Goal: Download file/media

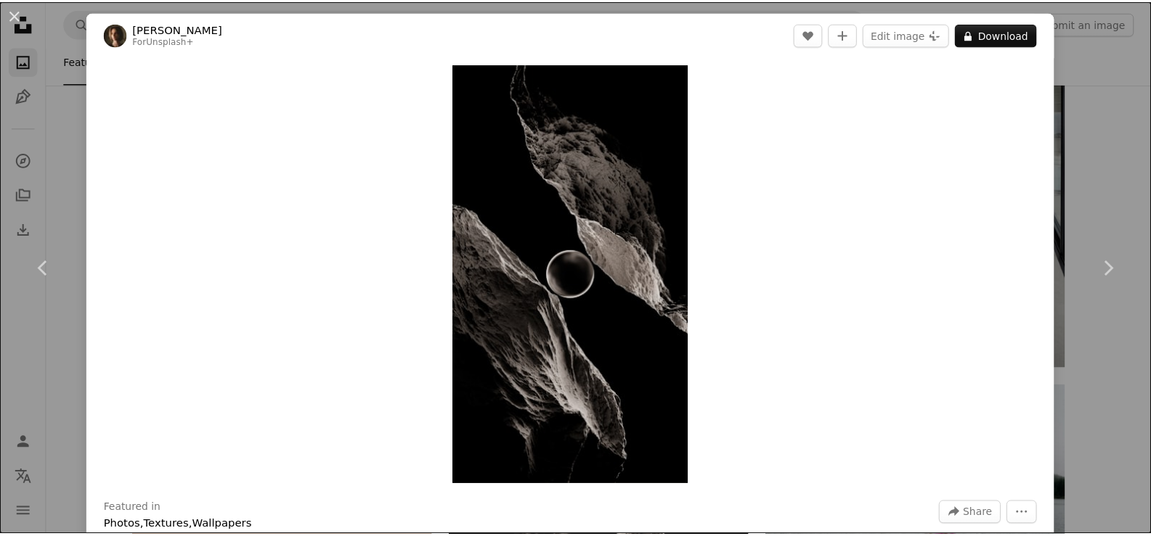
scroll to position [13244, 0]
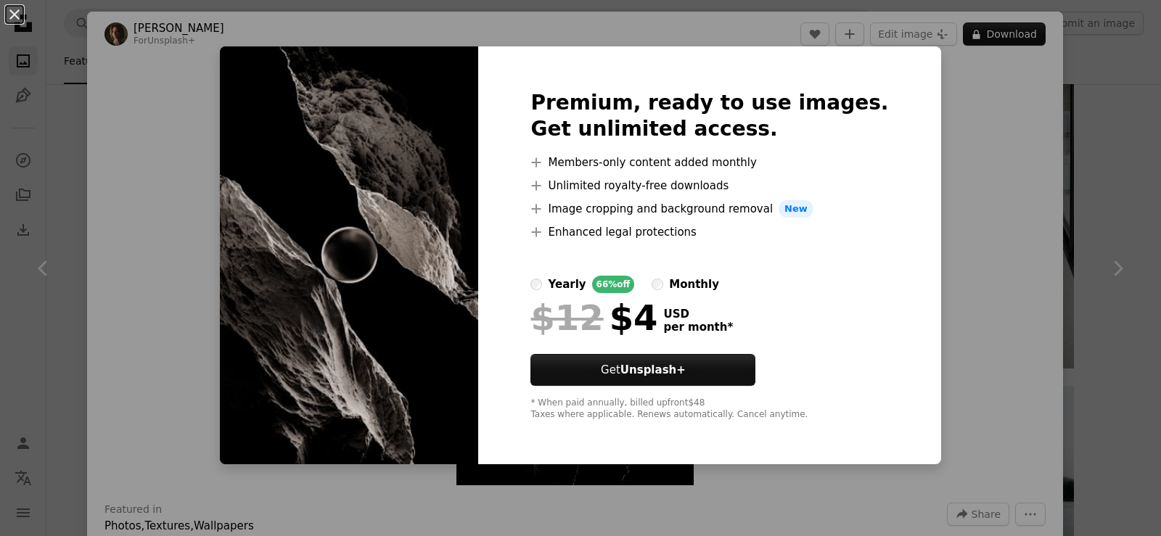
click at [1098, 122] on div "An X shape Premium, ready to use images. Get unlimited access. A plus sign Memb…" at bounding box center [580, 268] width 1161 height 536
click at [1040, 107] on div "Zoom in" at bounding box center [575, 275] width 976 height 436
click at [1011, 105] on div "Zoom in" at bounding box center [575, 275] width 976 height 436
click at [1013, 194] on div "Zoom in" at bounding box center [575, 275] width 976 height 436
click at [995, 192] on div "Zoom in" at bounding box center [575, 275] width 976 height 436
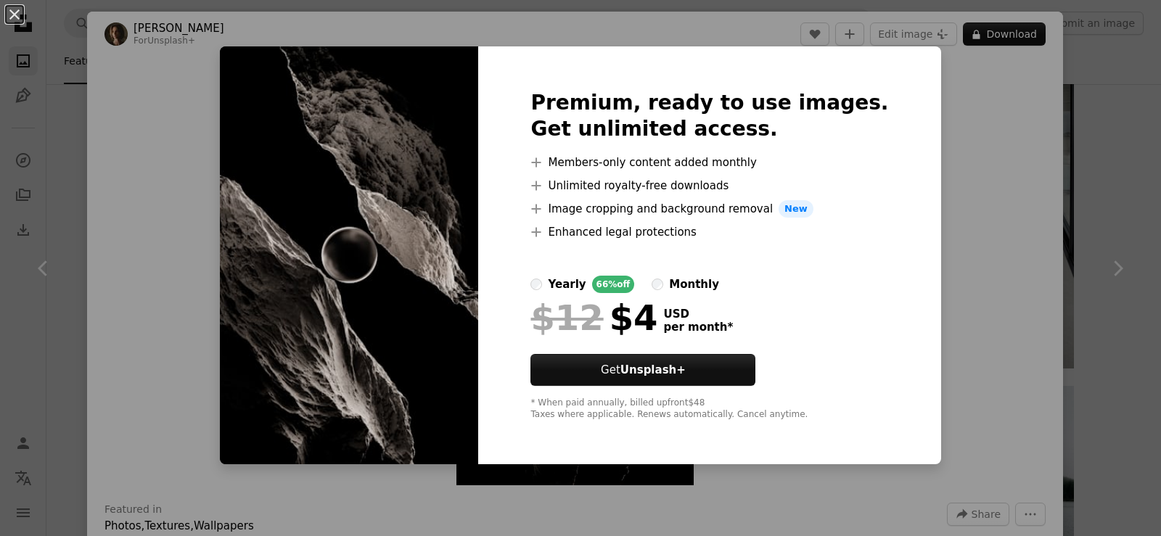
click at [995, 192] on div "Zoom in" at bounding box center [575, 275] width 976 height 436
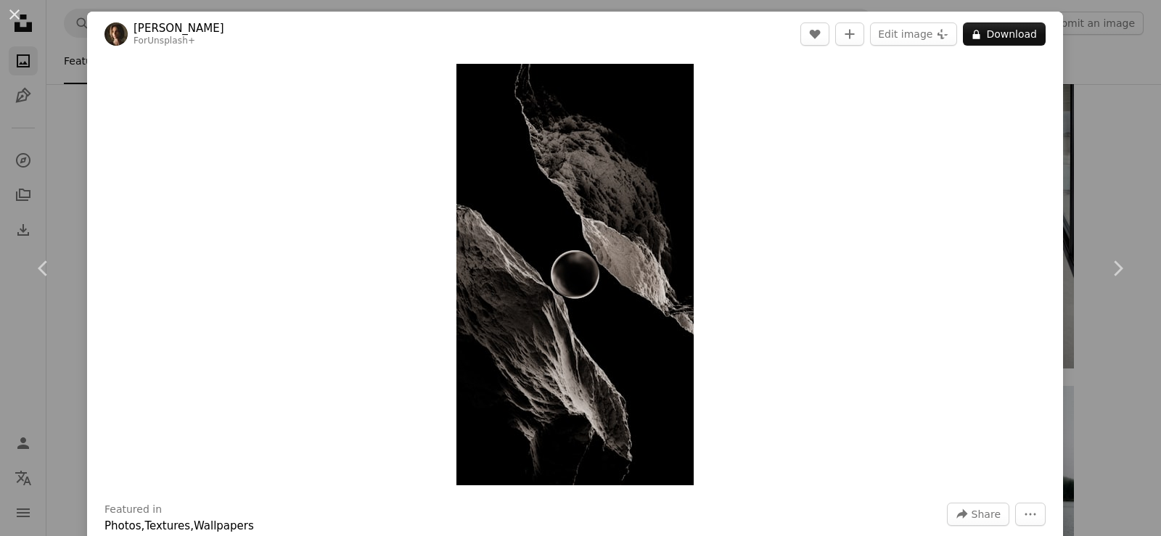
click at [1062, 14] on div "An X shape Chevron left Chevron right [PERSON_NAME] For Unsplash+ A heart A plu…" at bounding box center [580, 268] width 1161 height 536
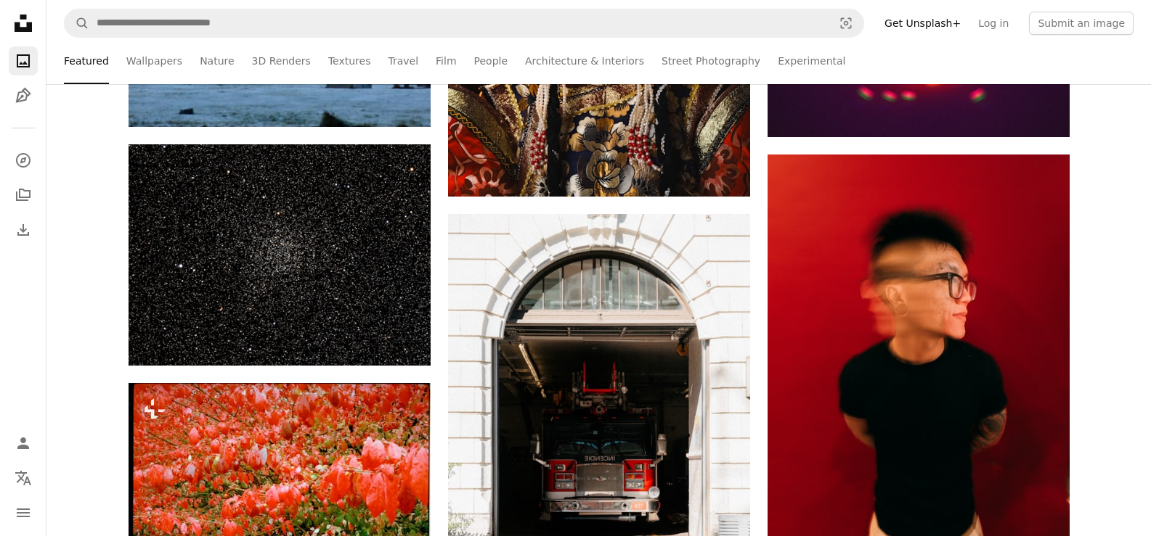
scroll to position [6695, 0]
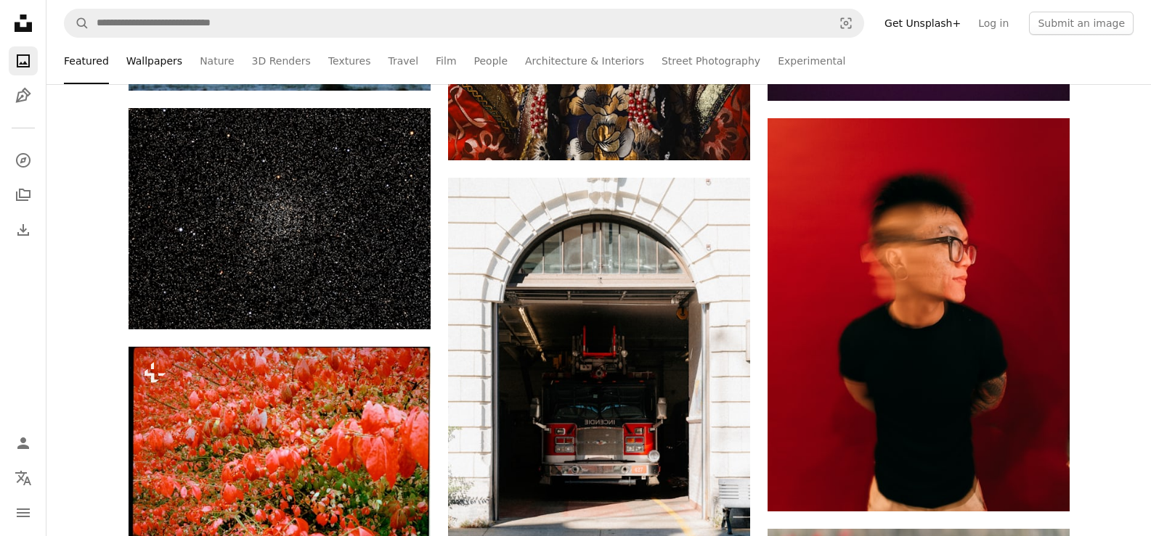
click at [128, 65] on link "Wallpapers" at bounding box center [154, 61] width 56 height 46
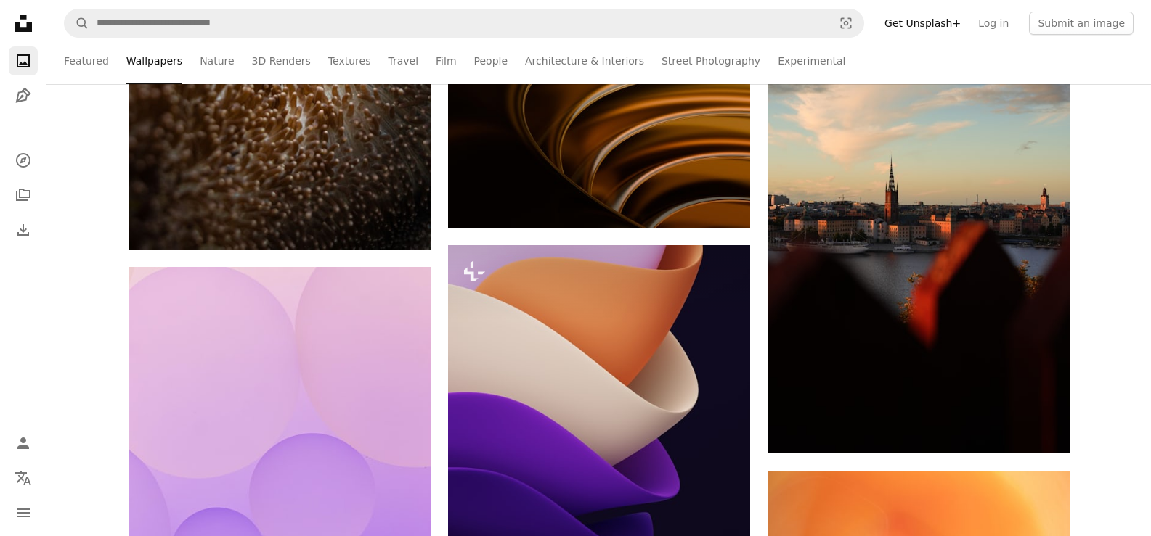
scroll to position [1471, 0]
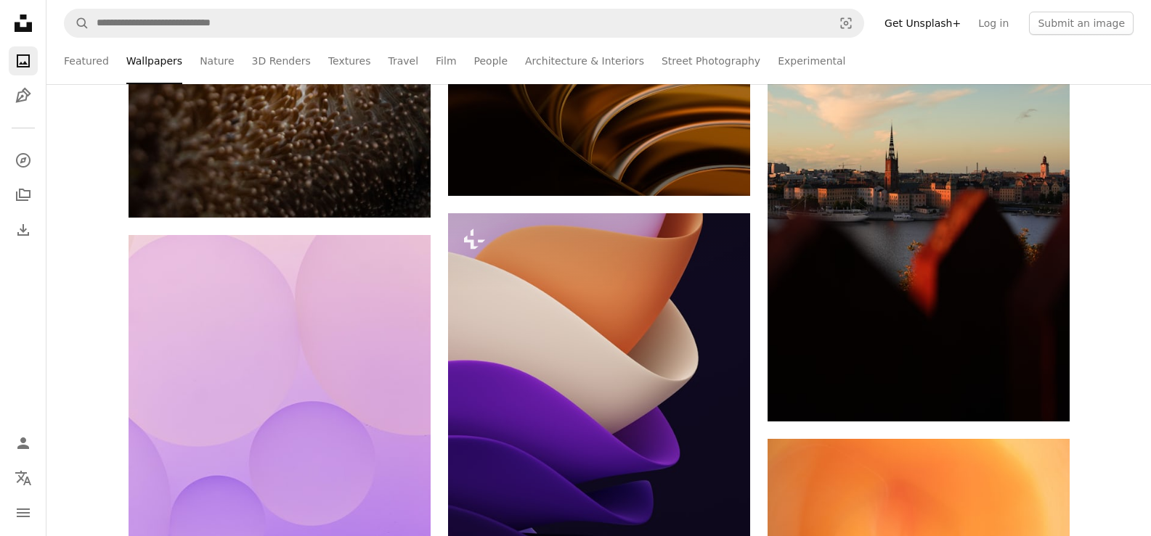
drag, startPoint x: 1150, startPoint y: 229, endPoint x: 1152, endPoint y: 240, distance: 11.8
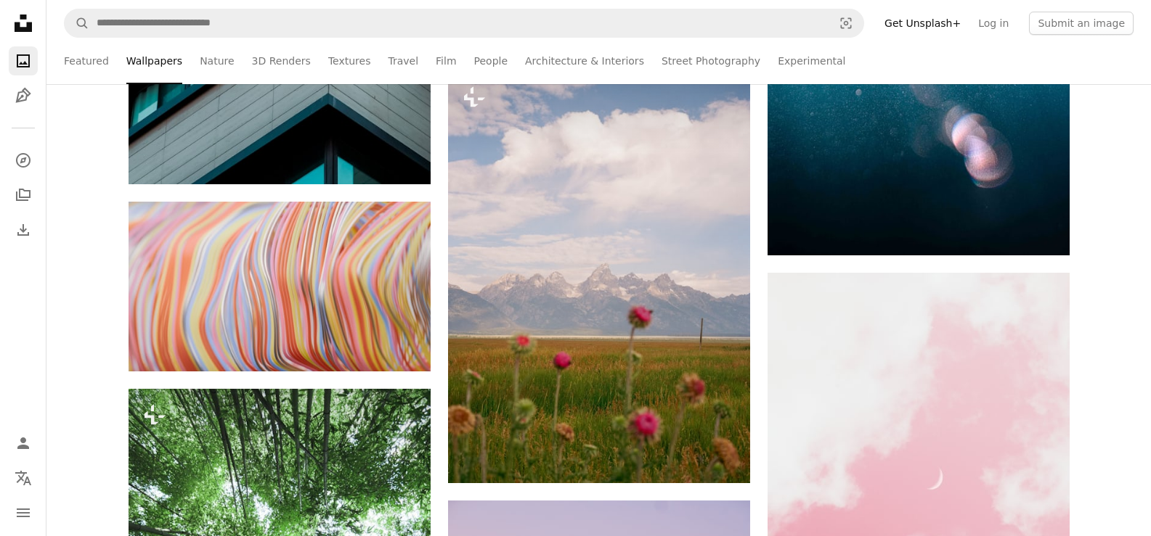
scroll to position [6536, 0]
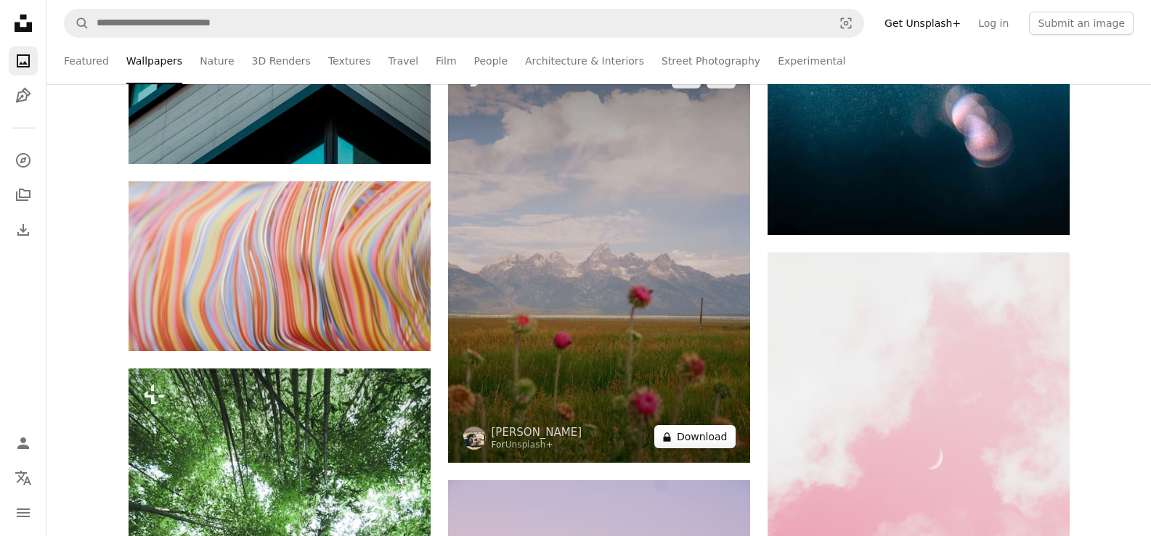
click at [714, 432] on button "A lock Download" at bounding box center [694, 436] width 81 height 23
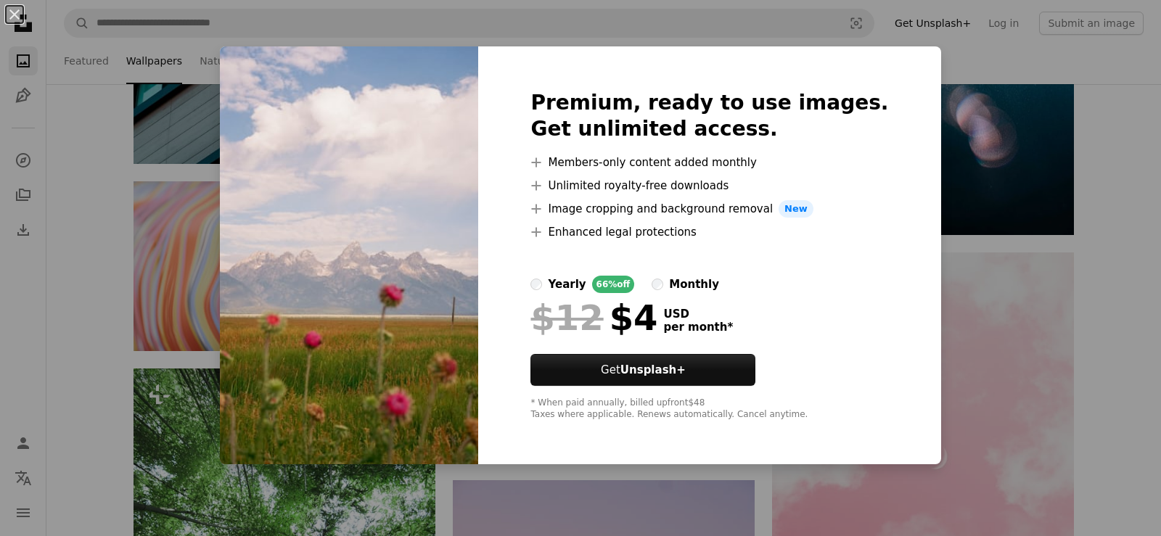
click at [791, 333] on div "$12 $4 USD per month *" at bounding box center [710, 318] width 358 height 38
click at [307, 47] on img at bounding box center [349, 255] width 258 height 418
click at [889, 18] on div "An X shape Premium, ready to use images. Get unlimited access. A plus sign Memb…" at bounding box center [580, 268] width 1161 height 536
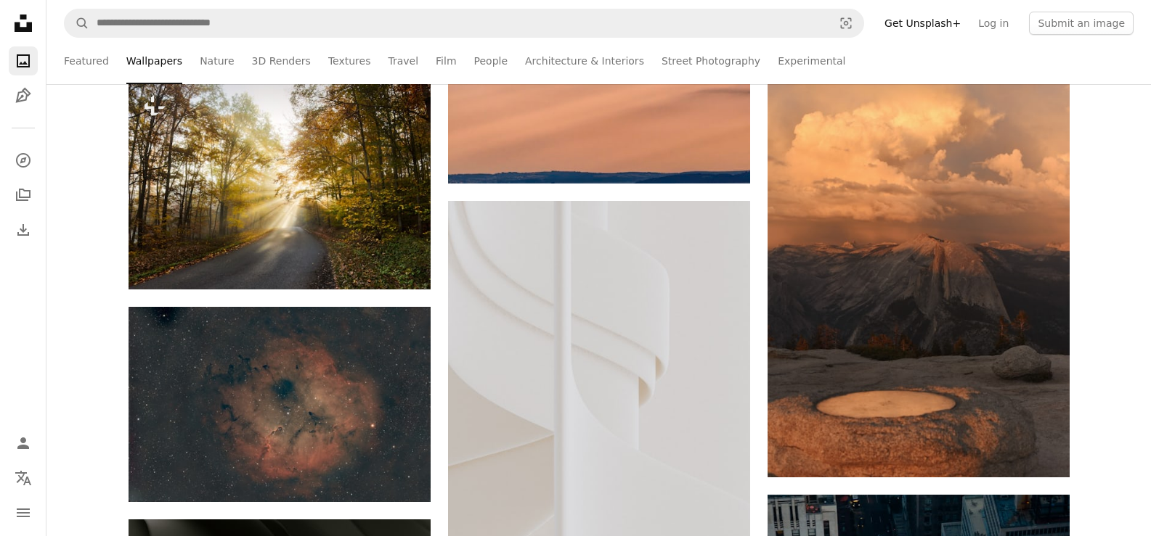
scroll to position [11231, 0]
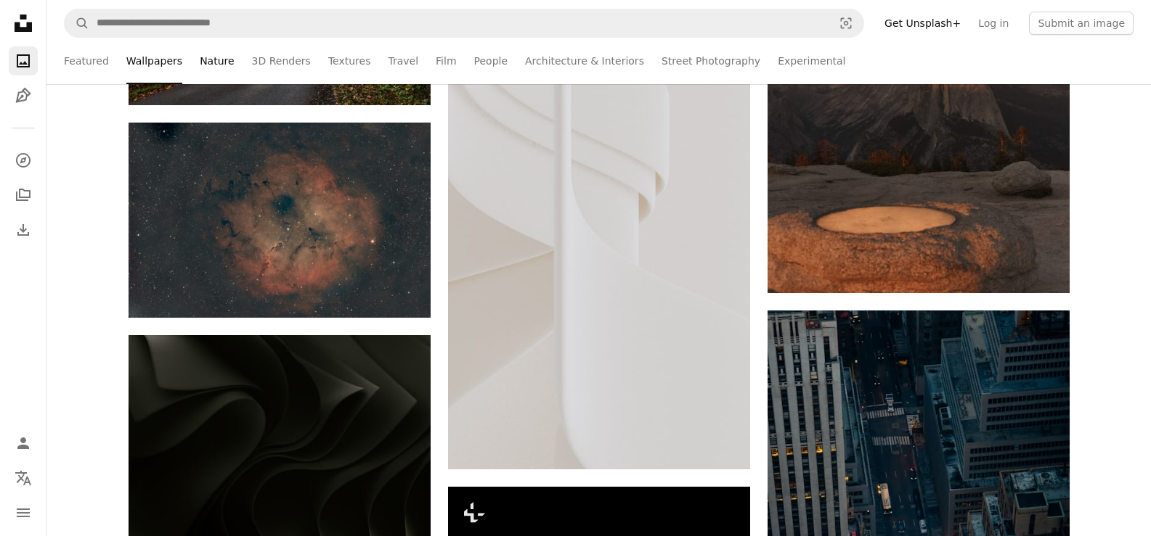
click at [209, 60] on link "Nature" at bounding box center [217, 61] width 34 height 46
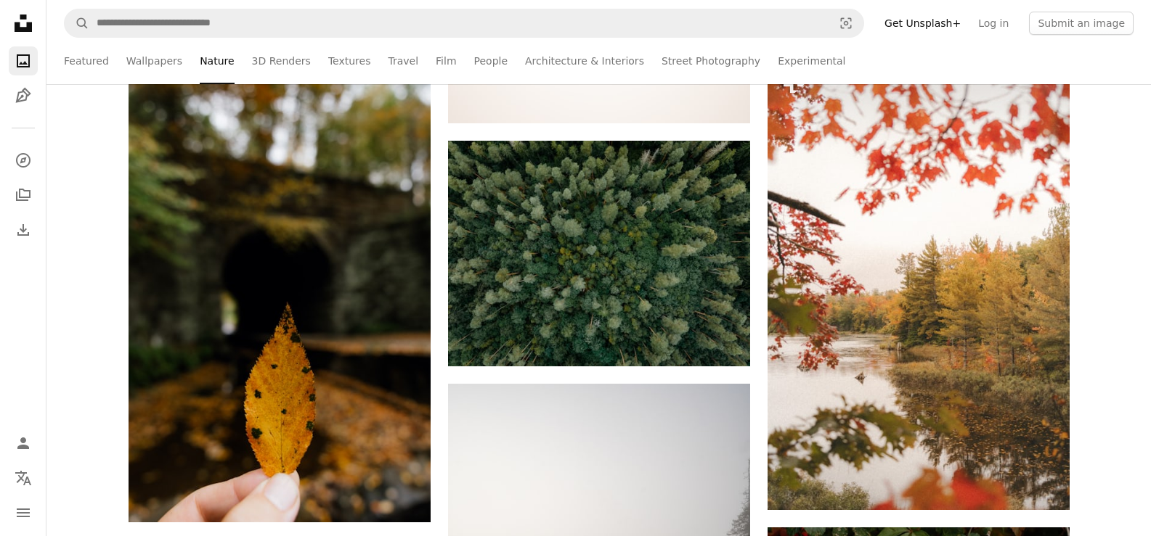
scroll to position [1666, 0]
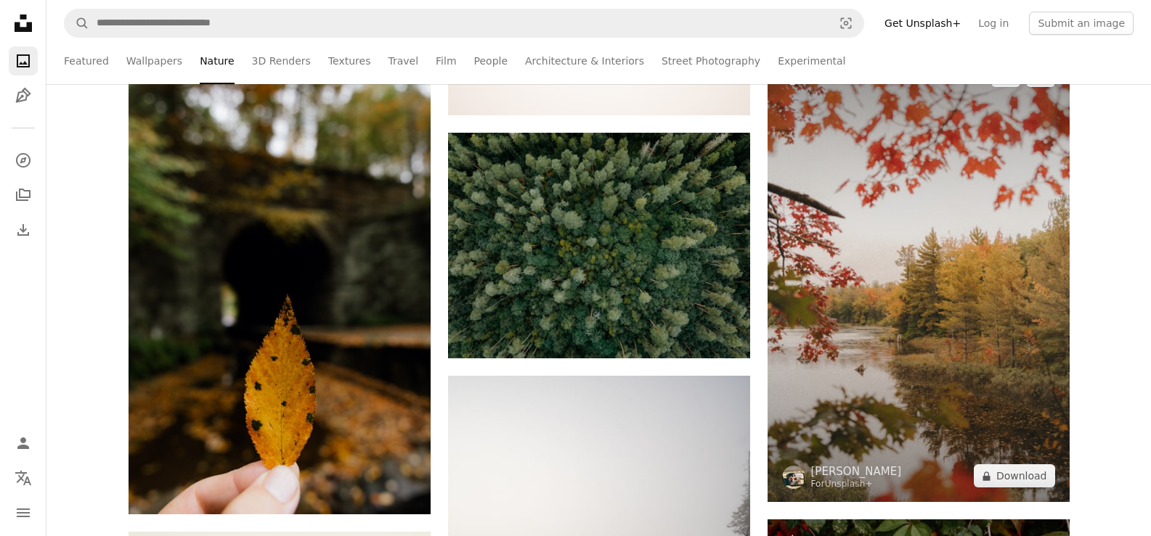
click at [1026, 264] on img at bounding box center [918, 275] width 302 height 453
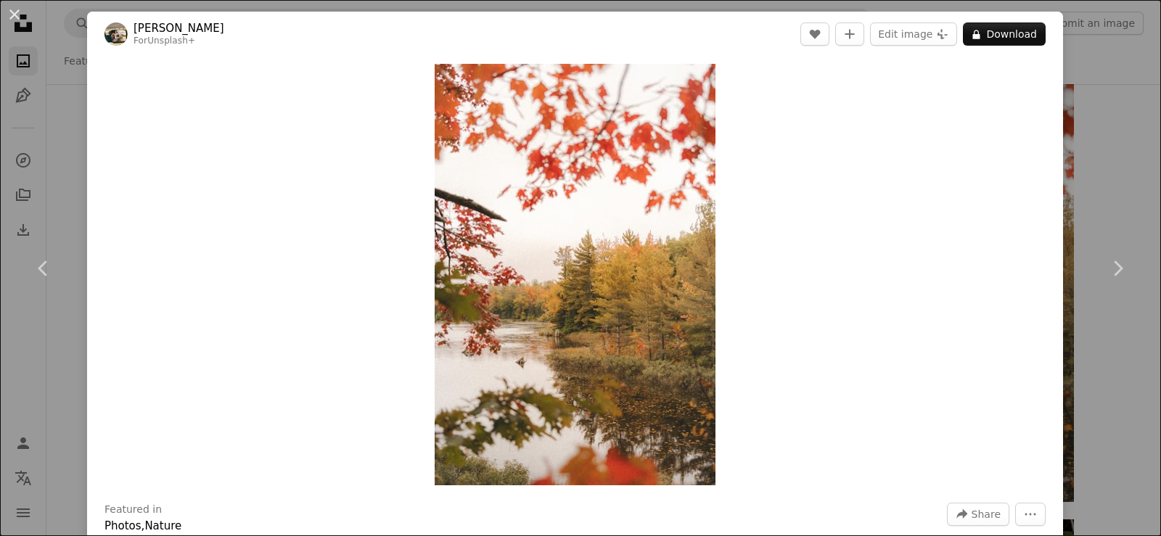
click at [1098, 180] on div "An X shape Chevron left Chevron right Hans For Unsplash+ A heart A plus sign Ed…" at bounding box center [580, 268] width 1161 height 536
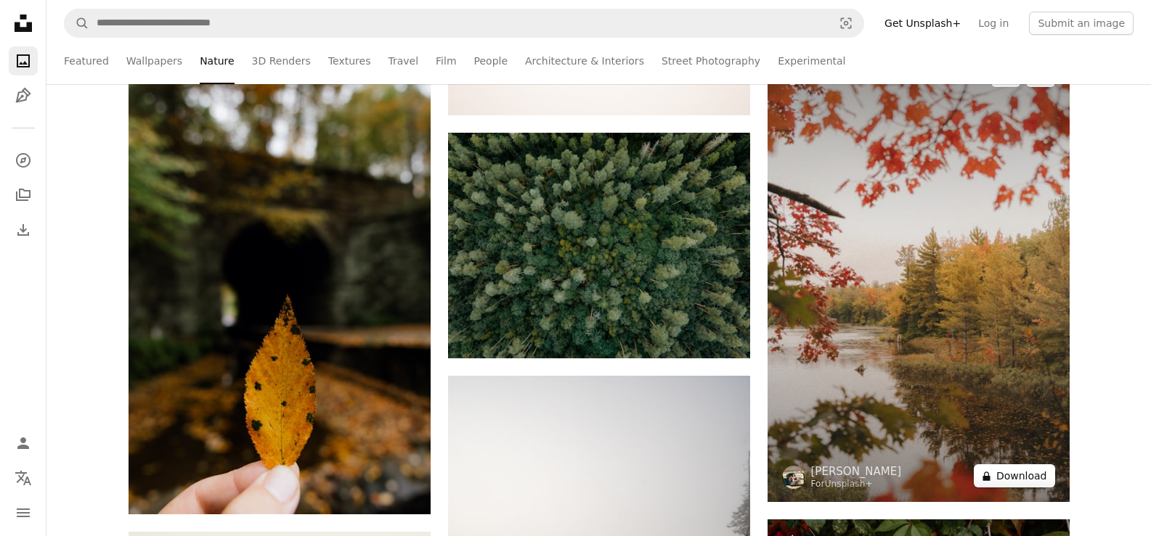
click at [1024, 478] on button "A lock Download" at bounding box center [1013, 476] width 81 height 23
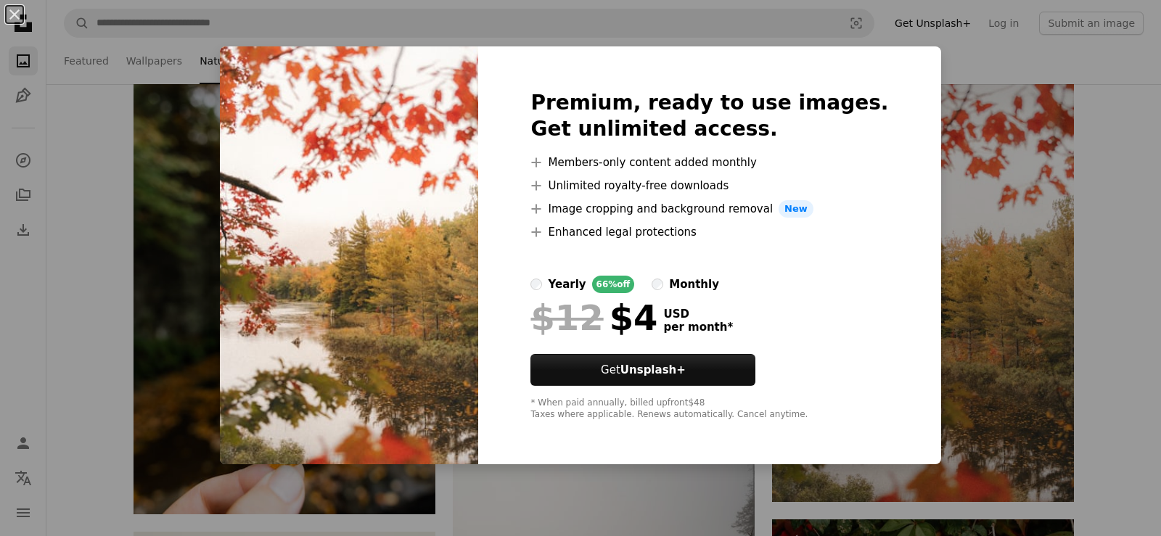
click at [938, 53] on div "An X shape Premium, ready to use images. Get unlimited access. A plus sign Memb…" at bounding box center [580, 268] width 1161 height 536
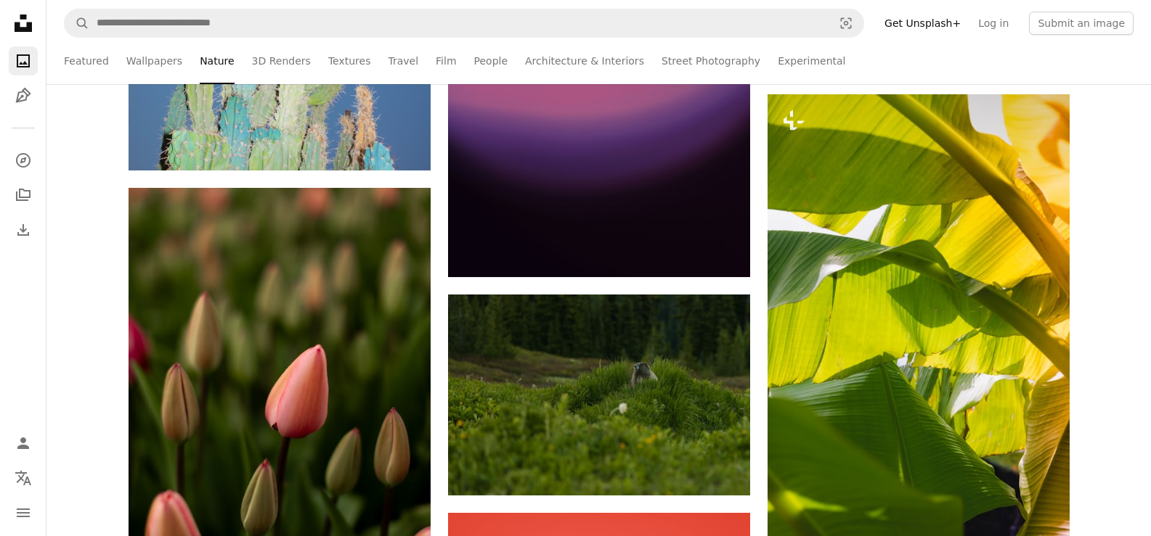
scroll to position [14925, 0]
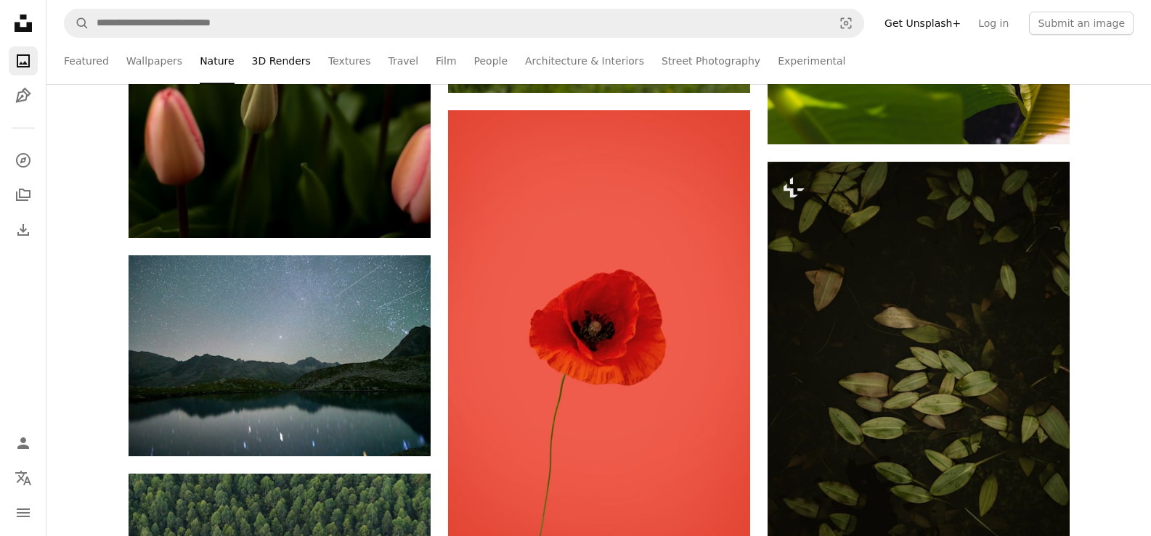
click at [265, 53] on link "3D Renders" at bounding box center [281, 61] width 59 height 46
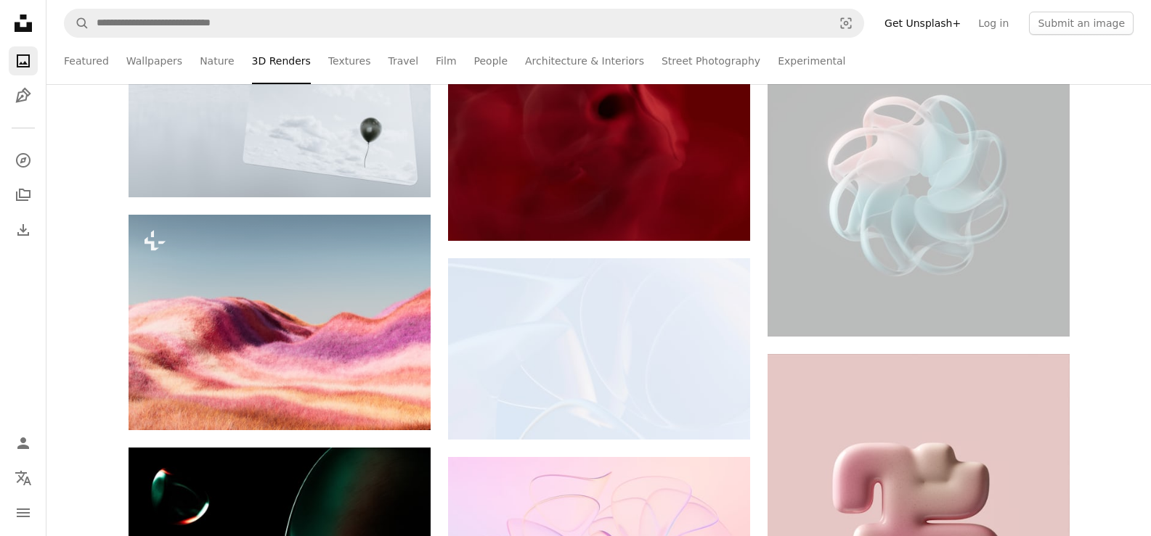
scroll to position [6313, 0]
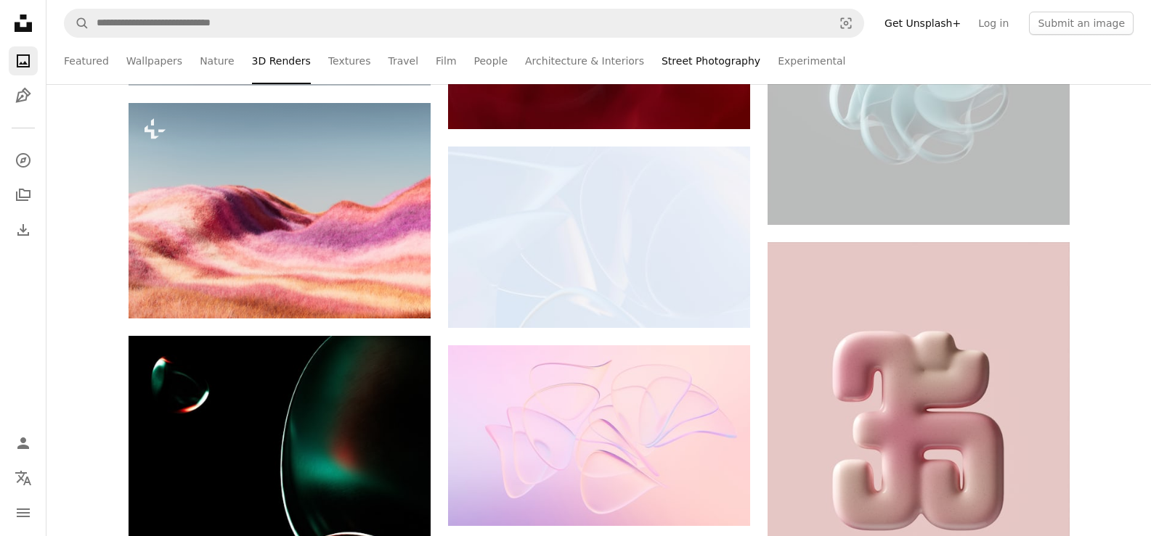
click at [661, 60] on link "Street Photography" at bounding box center [710, 61] width 99 height 46
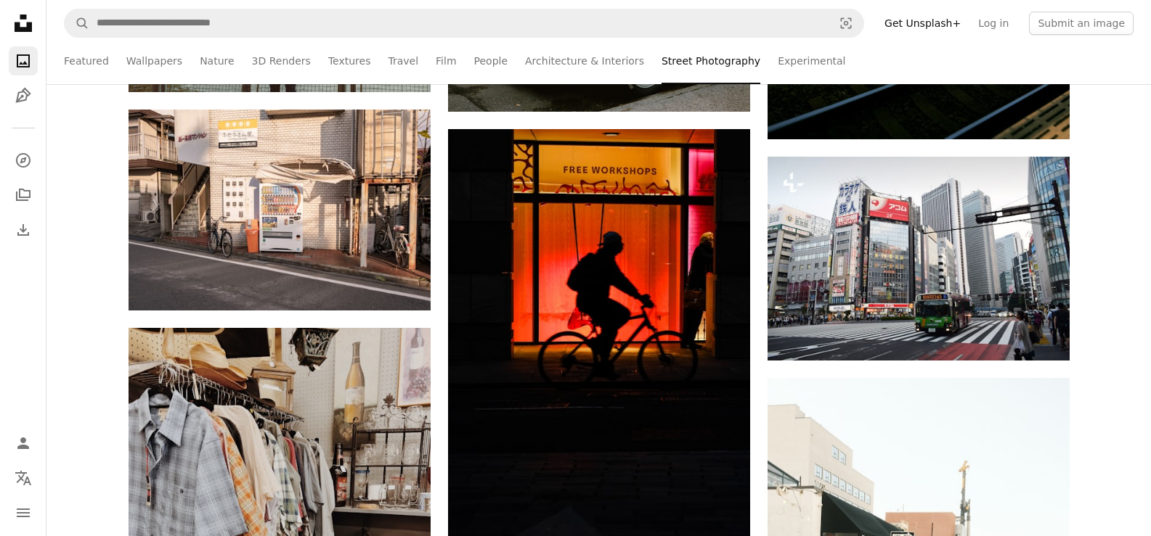
scroll to position [1339, 0]
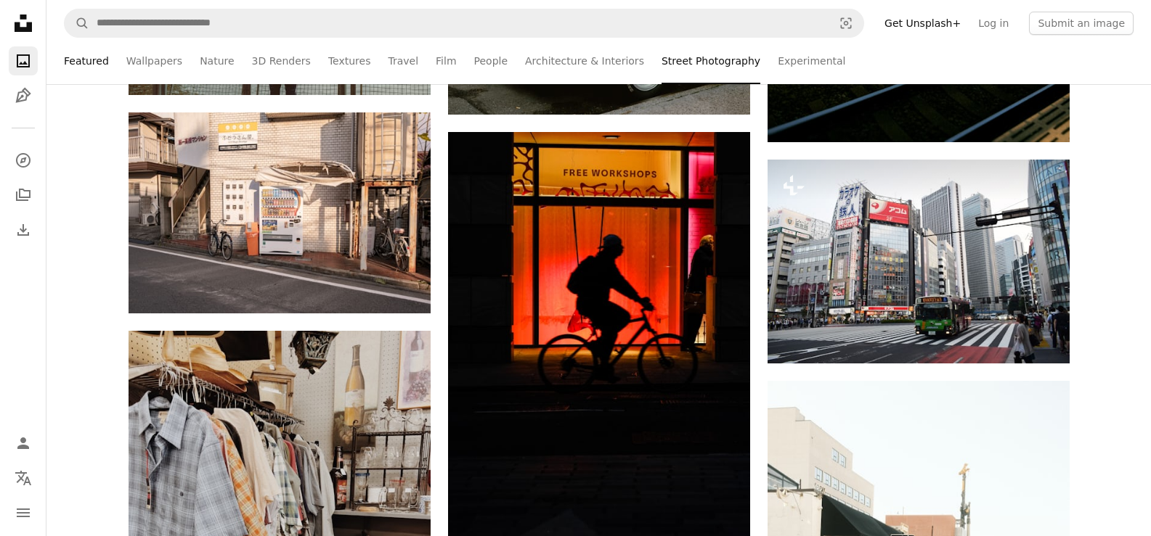
click at [78, 71] on link "Featured" at bounding box center [86, 61] width 45 height 46
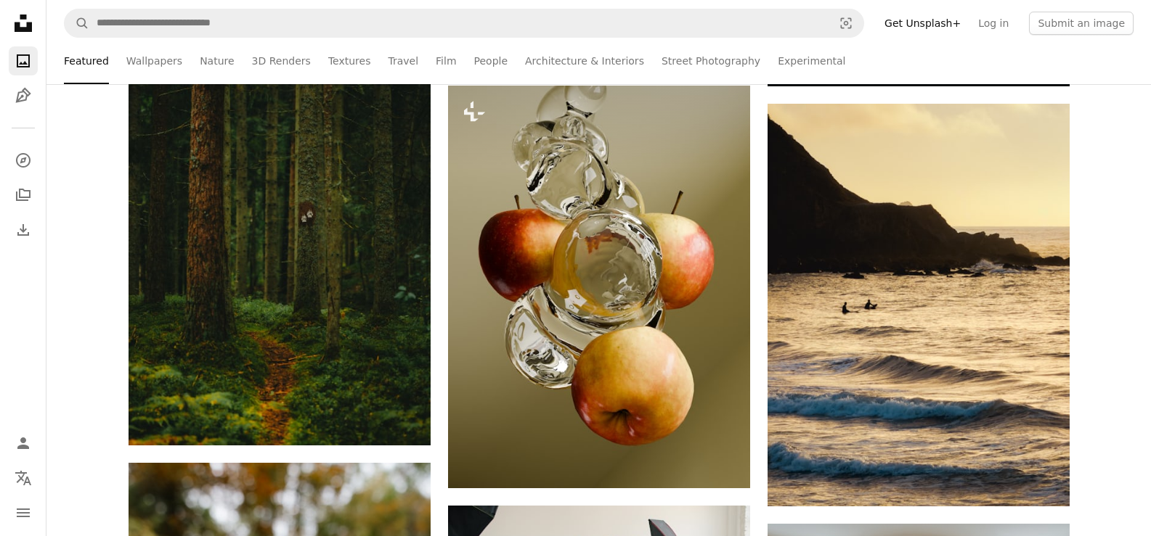
scroll to position [2802, 0]
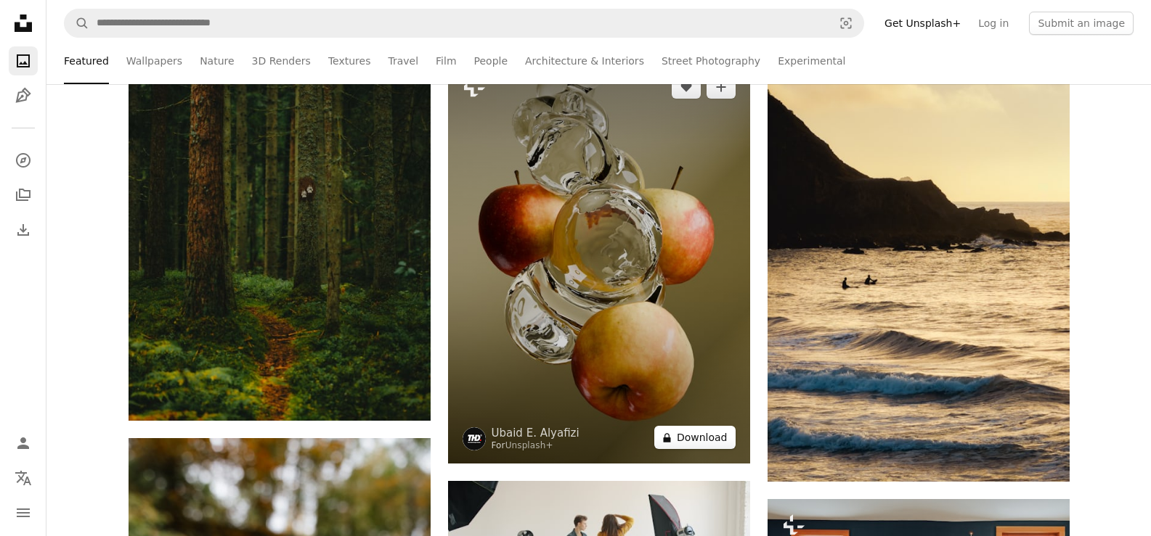
click at [715, 435] on button "A lock Download" at bounding box center [694, 437] width 81 height 23
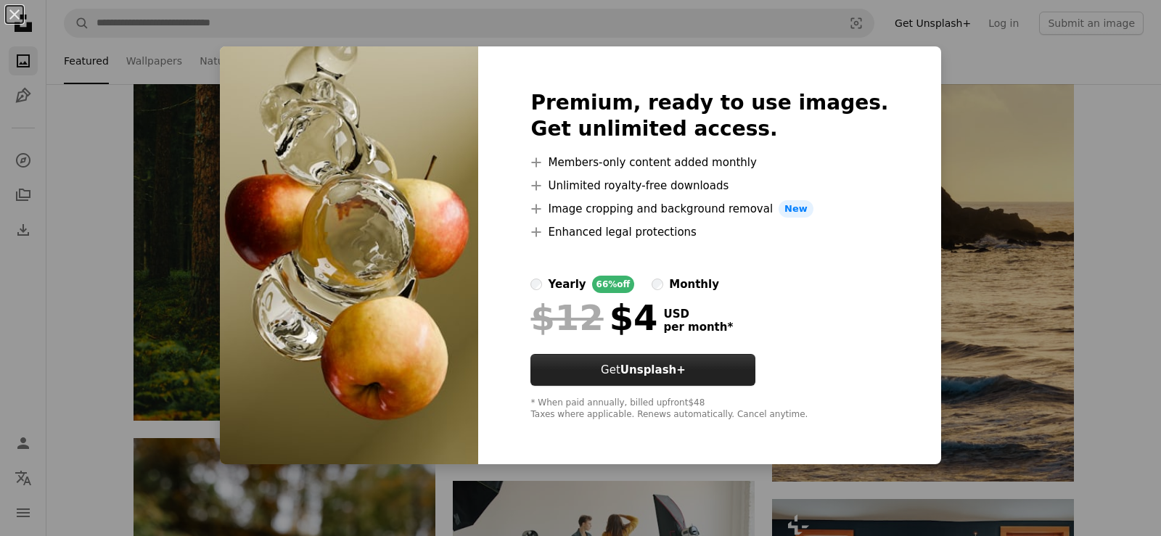
click at [711, 374] on button "Get Unsplash+" at bounding box center [643, 370] width 225 height 32
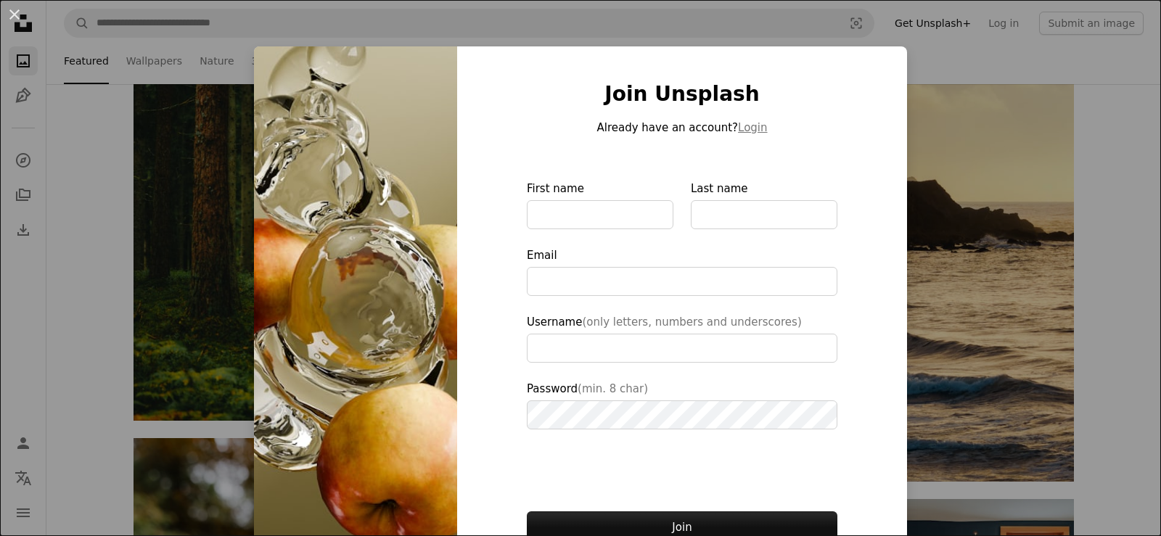
click at [944, 145] on div "An X shape Join Unsplash Already have an account? Login First name Last name Em…" at bounding box center [580, 268] width 1161 height 536
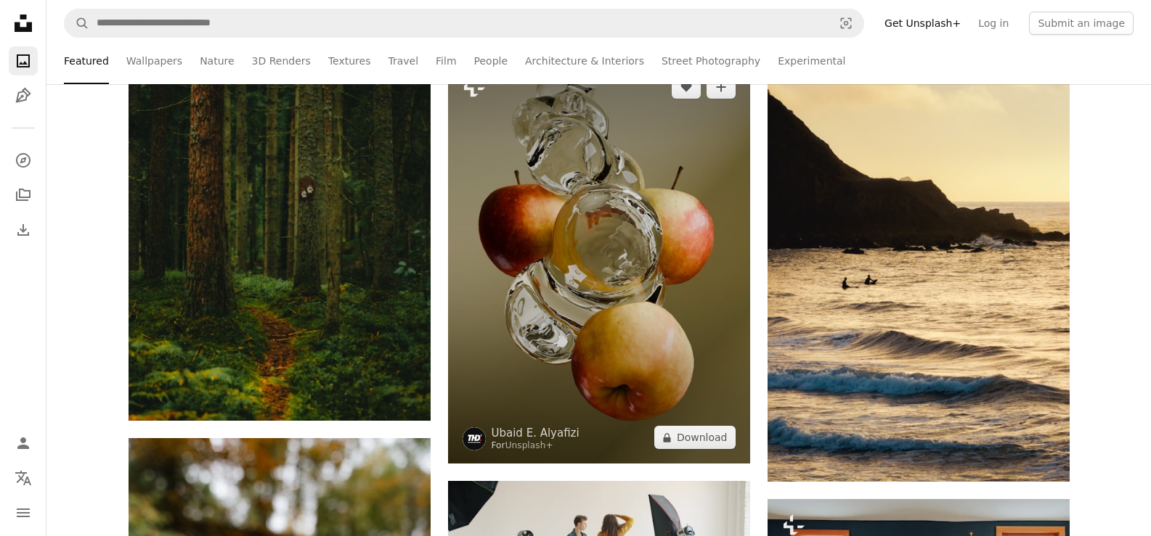
click at [569, 235] on img at bounding box center [599, 262] width 302 height 403
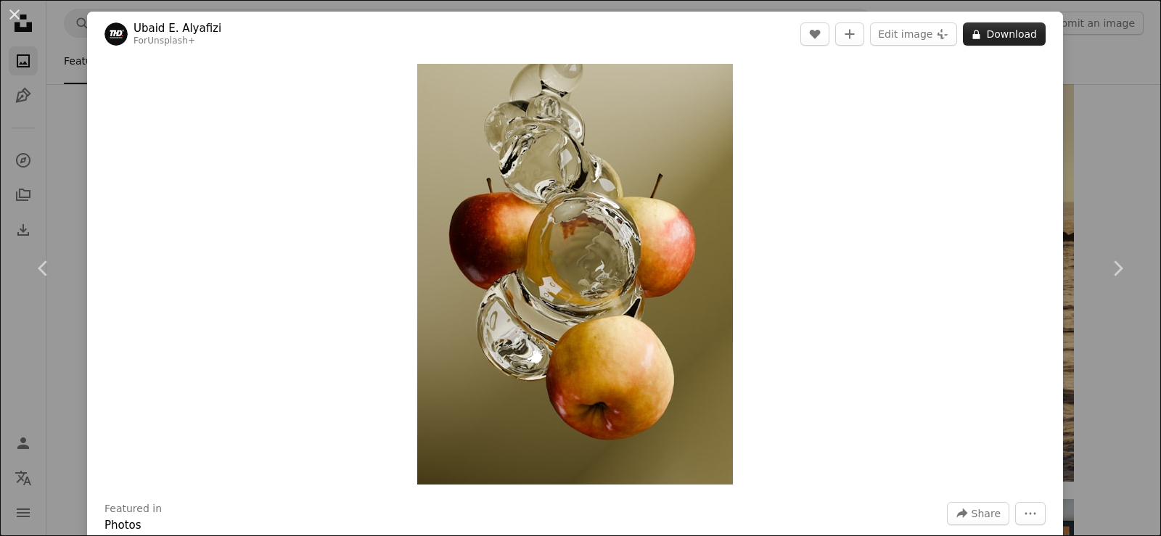
click at [989, 30] on button "A lock Download" at bounding box center [1004, 34] width 83 height 23
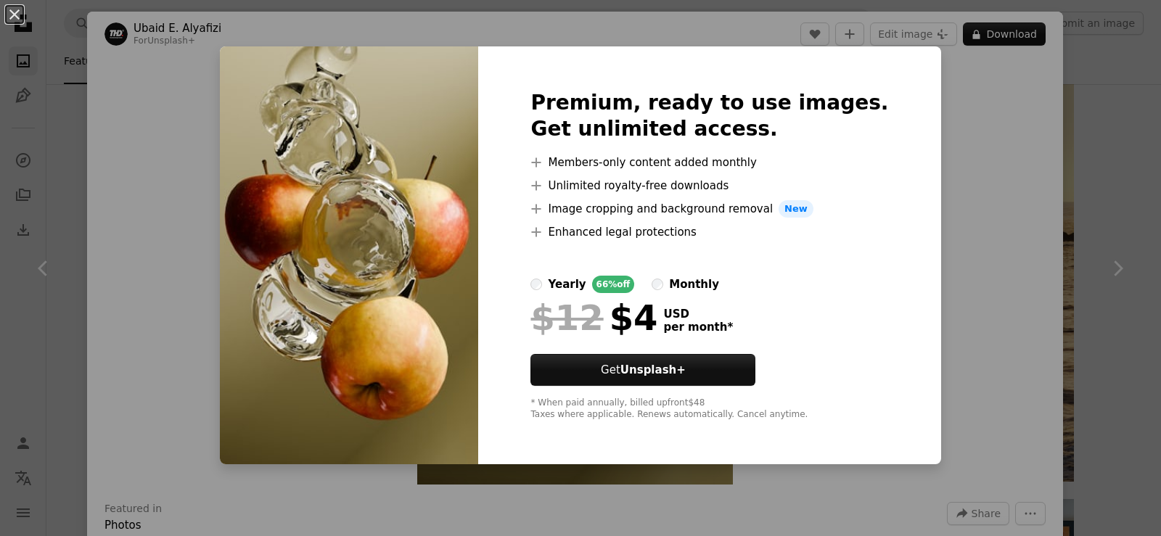
click at [1111, 115] on div "An X shape Premium, ready to use images. Get unlimited access. A plus sign Memb…" at bounding box center [580, 268] width 1161 height 536
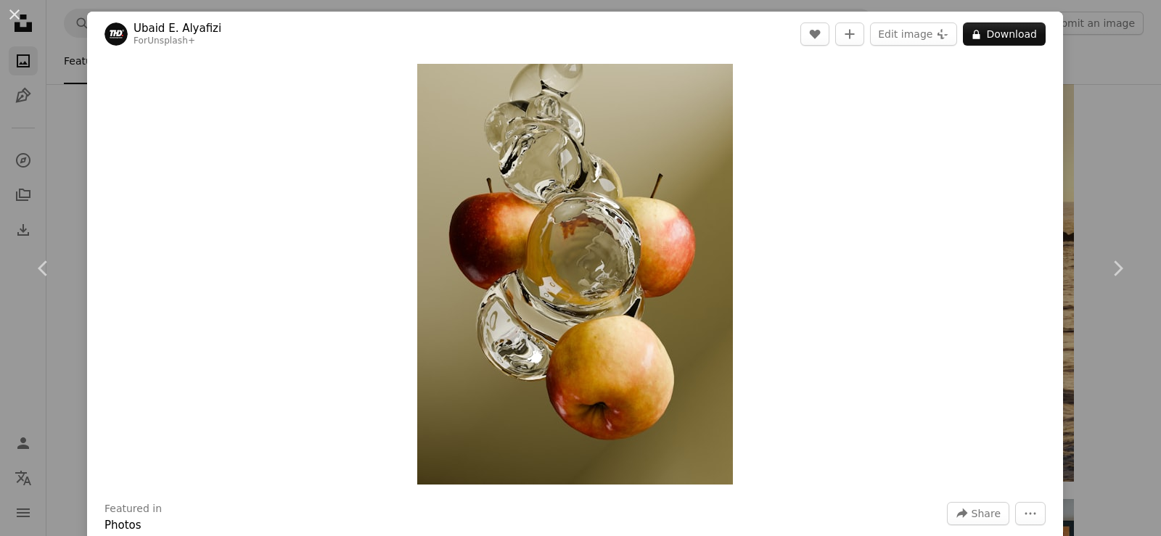
click at [1111, 115] on div "An X shape Chevron left Chevron right [PERSON_NAME] Alyafizi For Unsplash+ A he…" at bounding box center [580, 268] width 1161 height 536
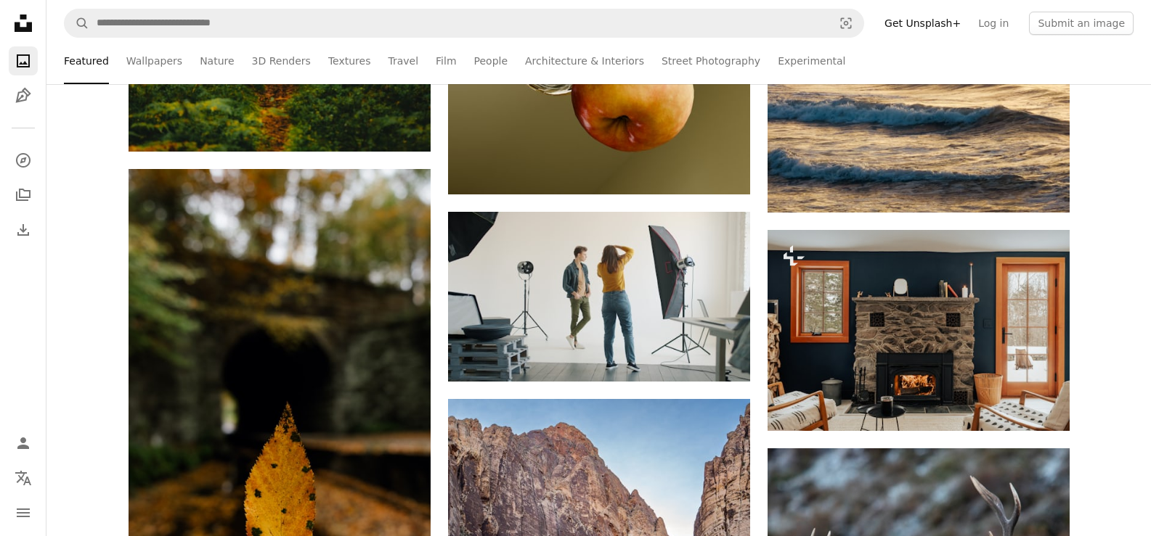
scroll to position [3034, 0]
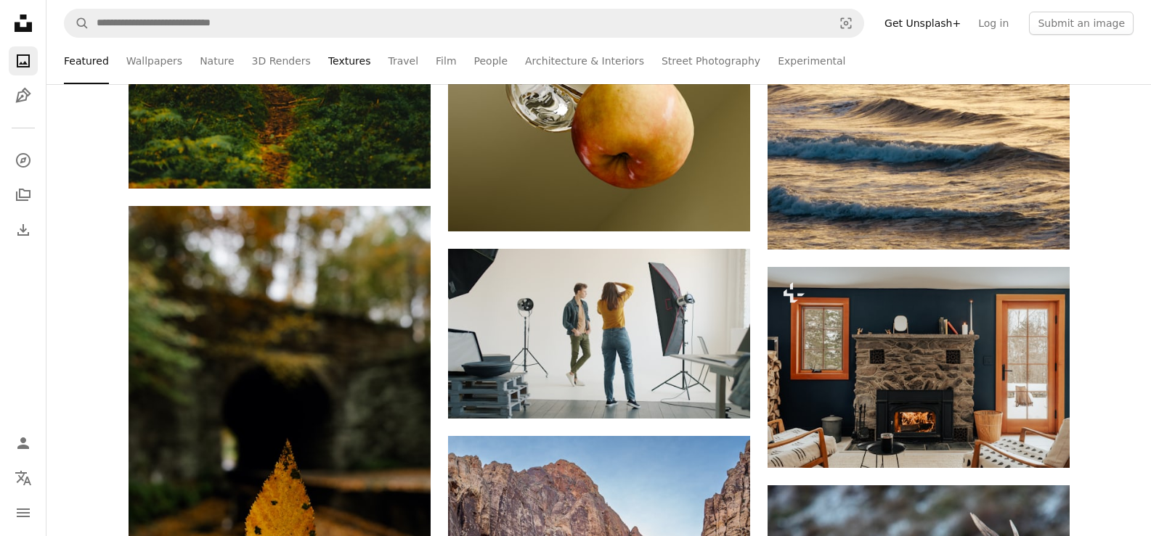
click at [328, 58] on link "Textures" at bounding box center [349, 61] width 43 height 46
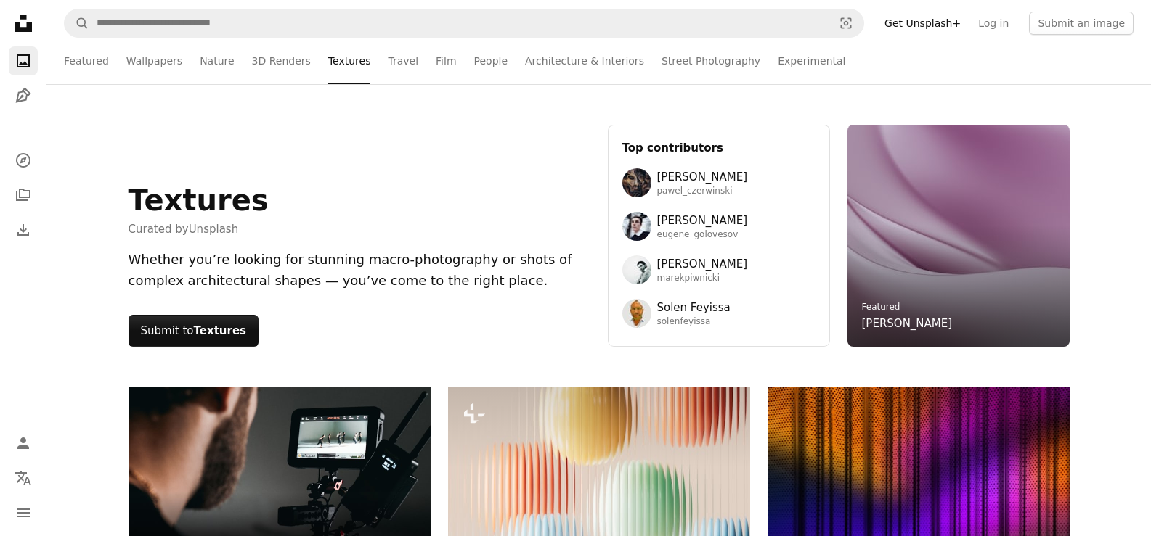
click at [131, 105] on div "Textures Curated by Unsplash Whether you’re looking for stunning macro-photogra…" at bounding box center [598, 235] width 1104 height 303
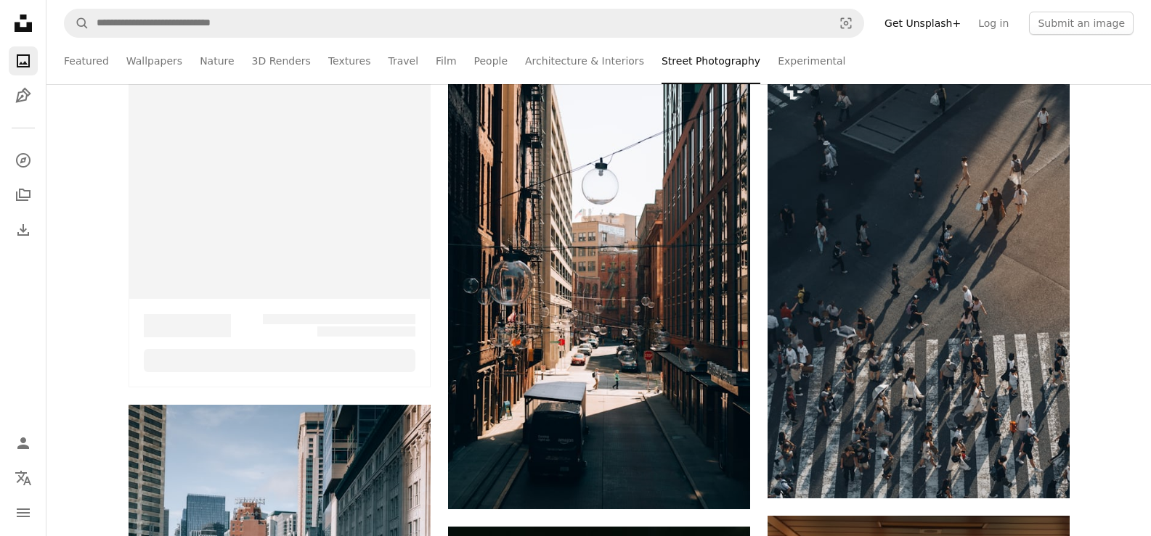
scroll to position [1339, 0]
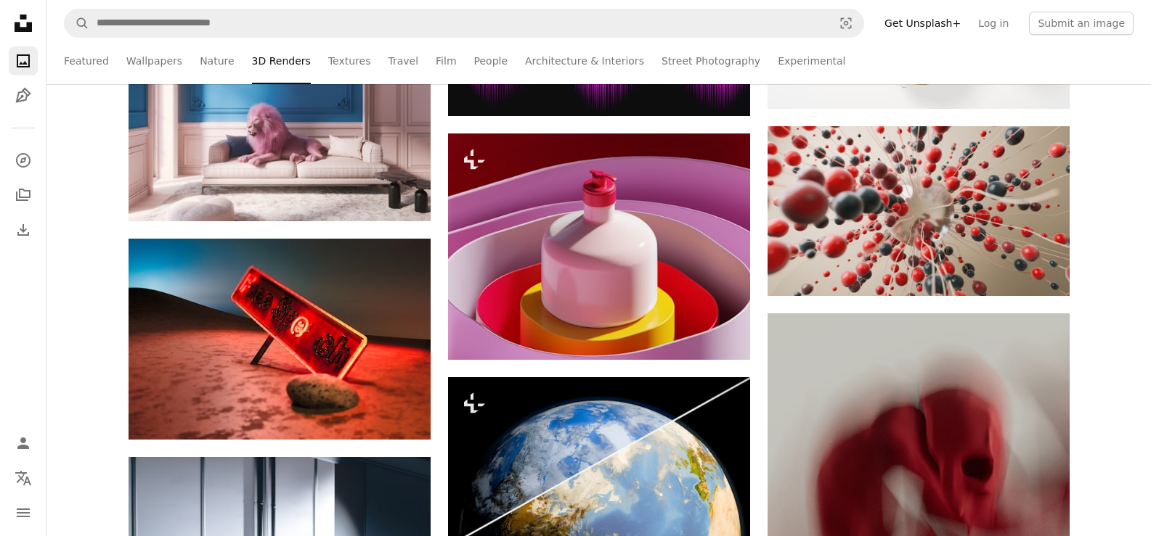
scroll to position [6314, 0]
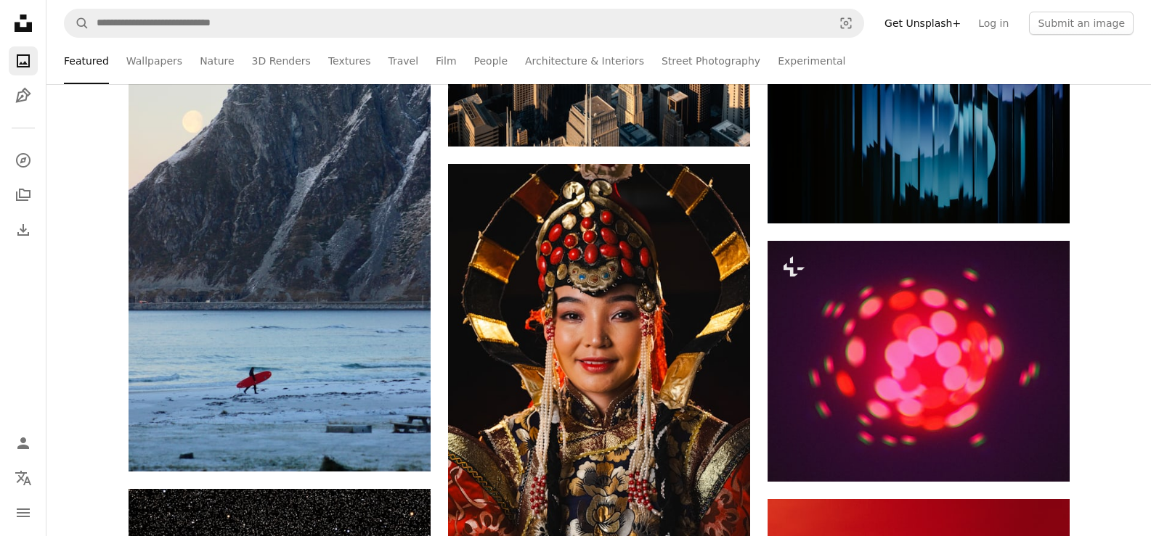
scroll to position [6695, 0]
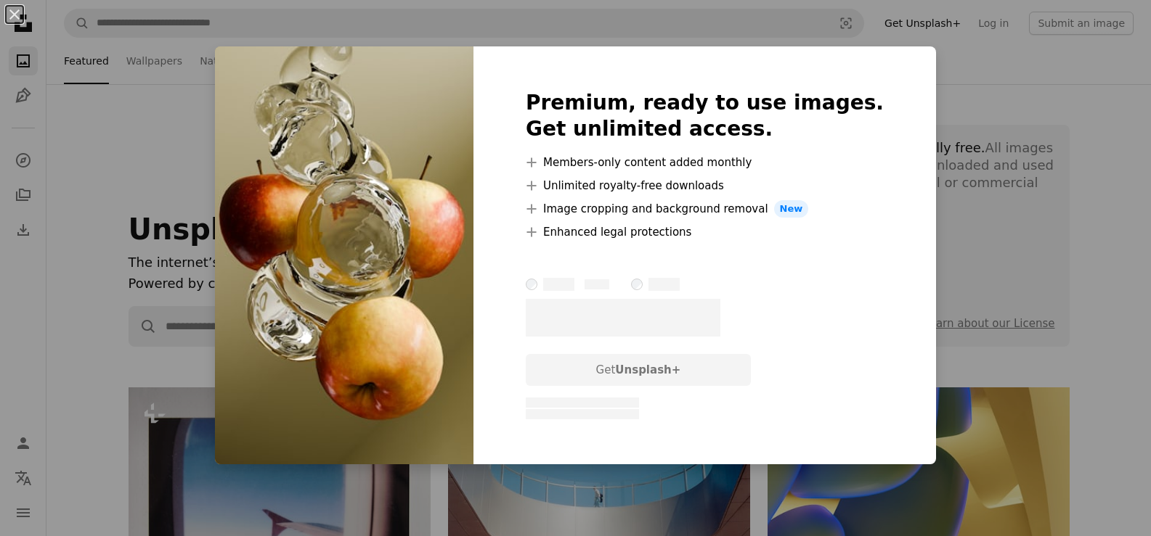
scroll to position [2832, 0]
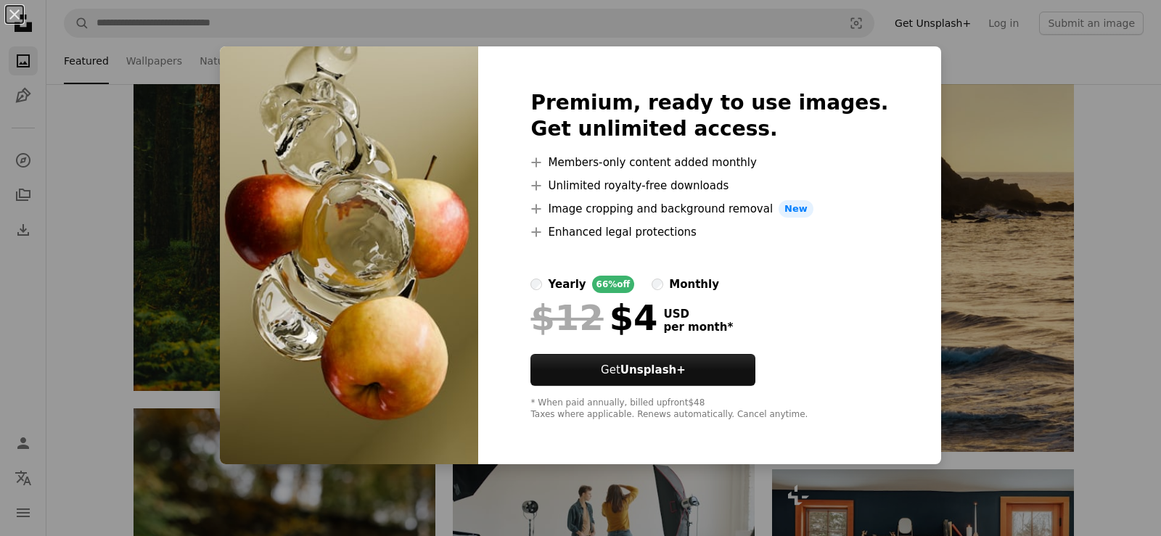
click at [924, 150] on div "An X shape Premium, ready to use images. Get unlimited access. A plus sign Memb…" at bounding box center [580, 268] width 1161 height 536
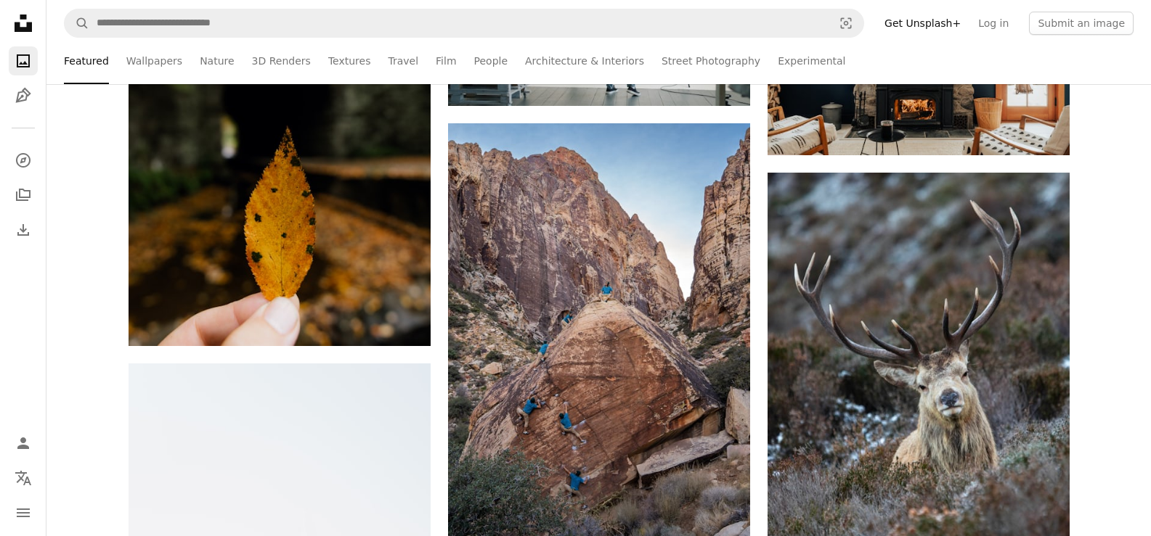
scroll to position [3354, 0]
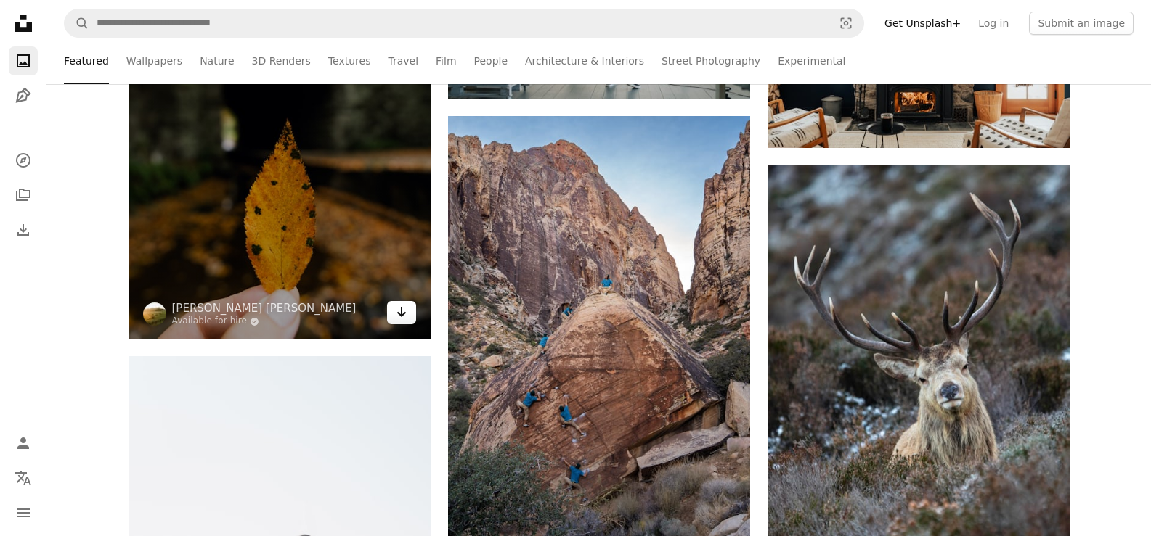
click at [402, 315] on icon "Download" at bounding box center [400, 312] width 9 height 10
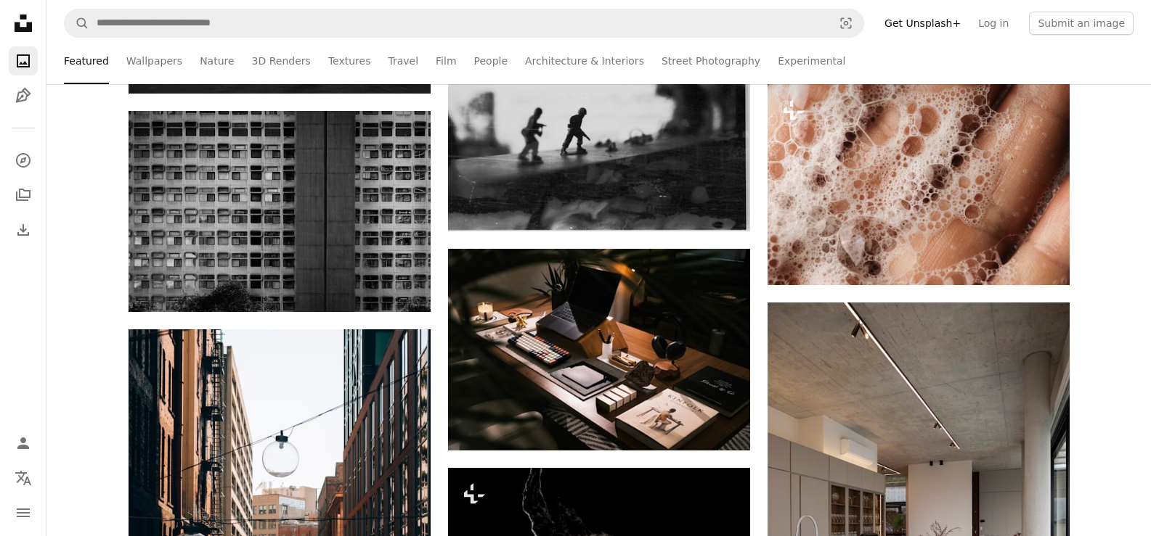
scroll to position [12936, 0]
